Goal: Information Seeking & Learning: Find specific fact

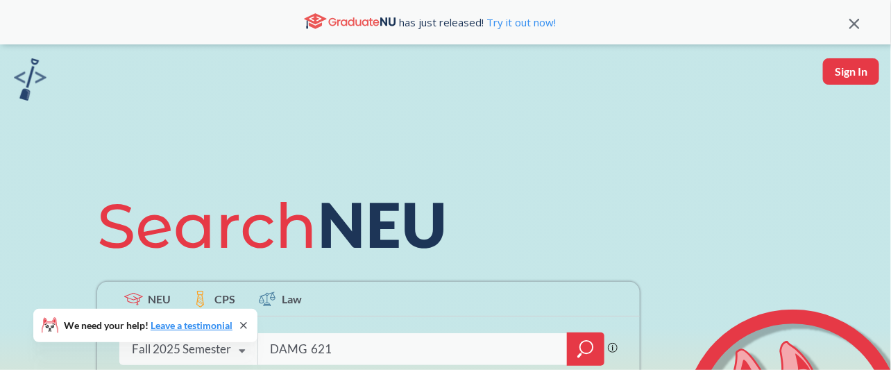
type input "DAMG 6210"
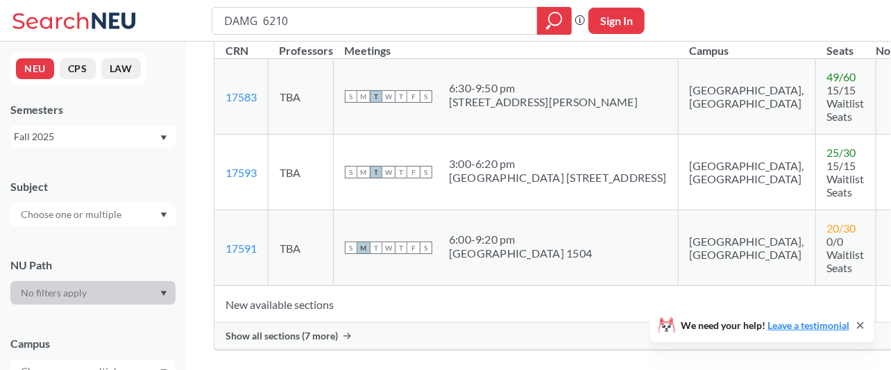
scroll to position [297, 0]
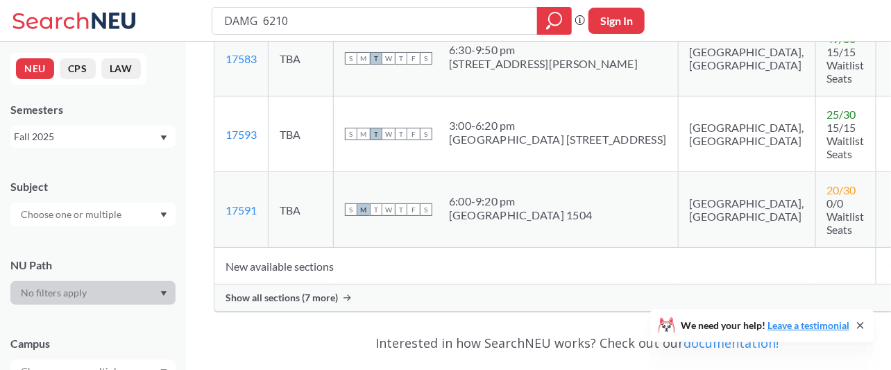
click at [336, 300] on span "Show all sections (7 more)" at bounding box center [281, 297] width 112 height 12
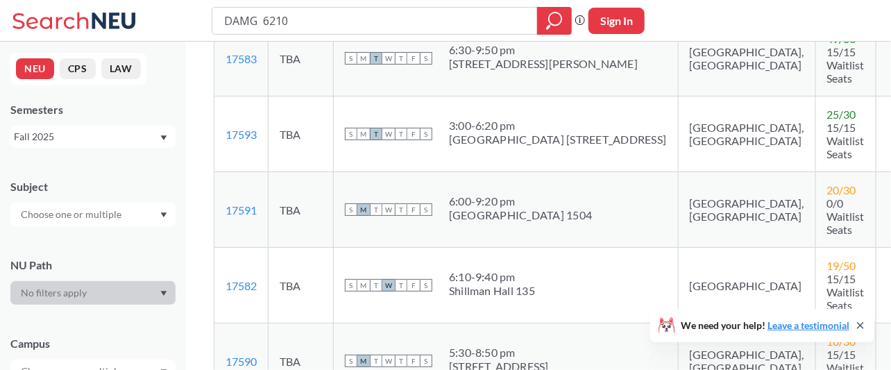
scroll to position [603, 0]
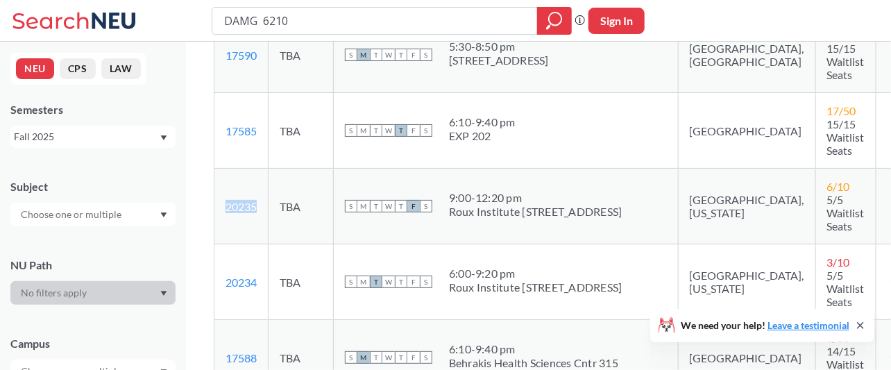
drag, startPoint x: 261, startPoint y: 219, endPoint x: 222, endPoint y: 223, distance: 39.1
click at [222, 223] on td "20235 View this section on Banner." at bounding box center [241, 207] width 54 height 76
copy link "20235"
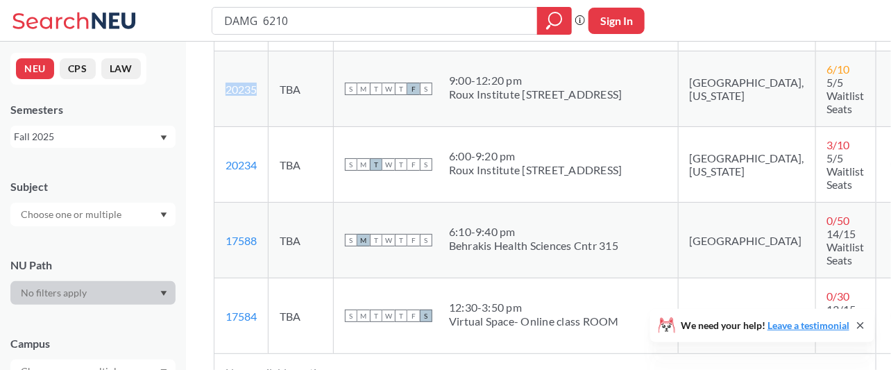
scroll to position [712, 0]
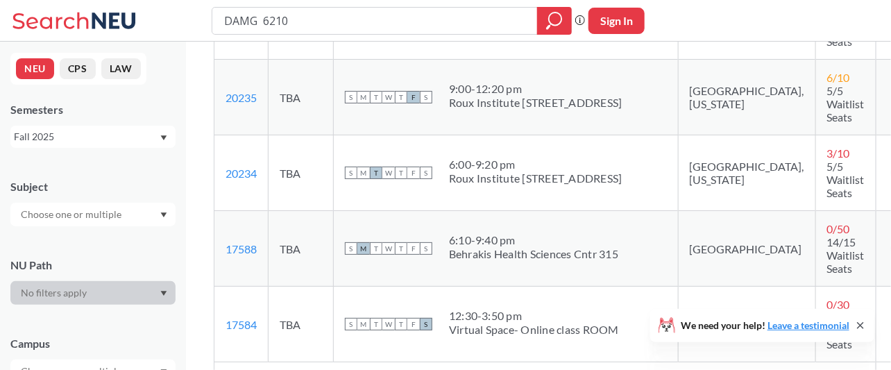
click at [250, 169] on td "20234 View this section on Banner." at bounding box center [241, 173] width 54 height 76
drag, startPoint x: 258, startPoint y: 181, endPoint x: 225, endPoint y: 182, distance: 32.6
click at [225, 182] on td "20234 View this section on Banner." at bounding box center [241, 173] width 54 height 76
copy link "20234"
